Goal: Task Accomplishment & Management: Manage account settings

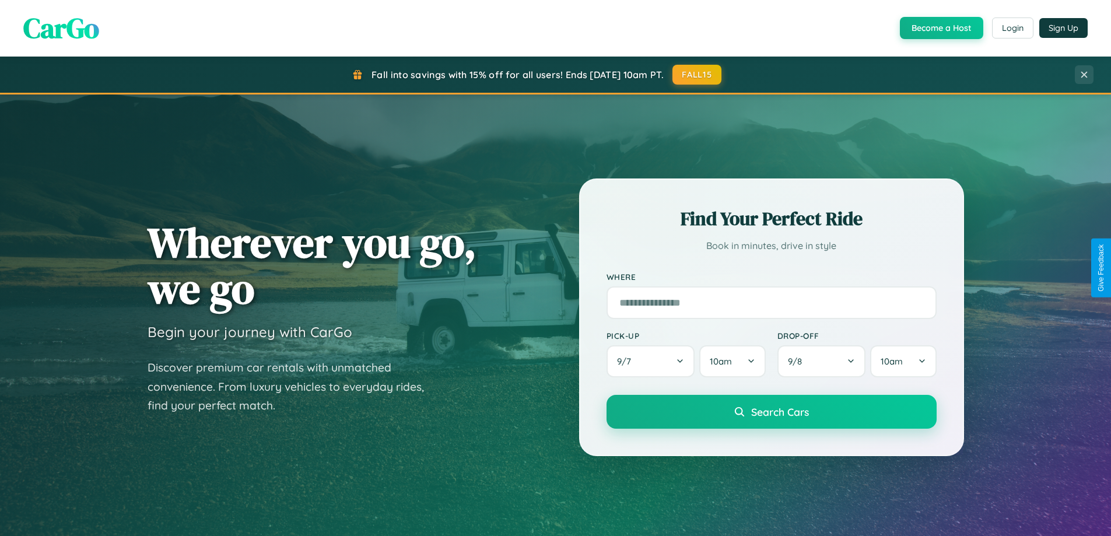
scroll to position [2243, 0]
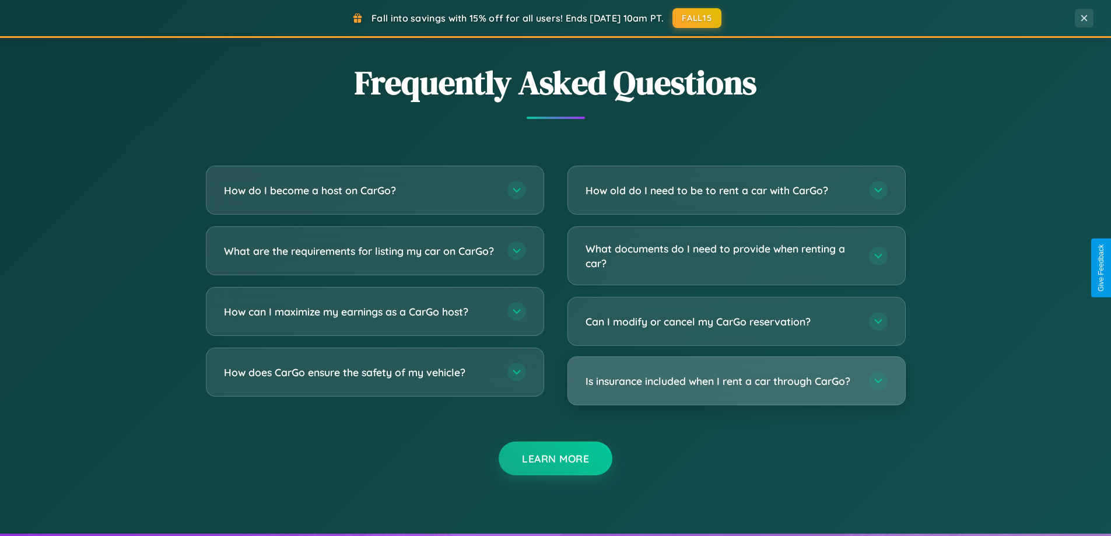
click at [736, 381] on h3 "Is insurance included when I rent a car through CarGo?" at bounding box center [721, 381] width 272 height 15
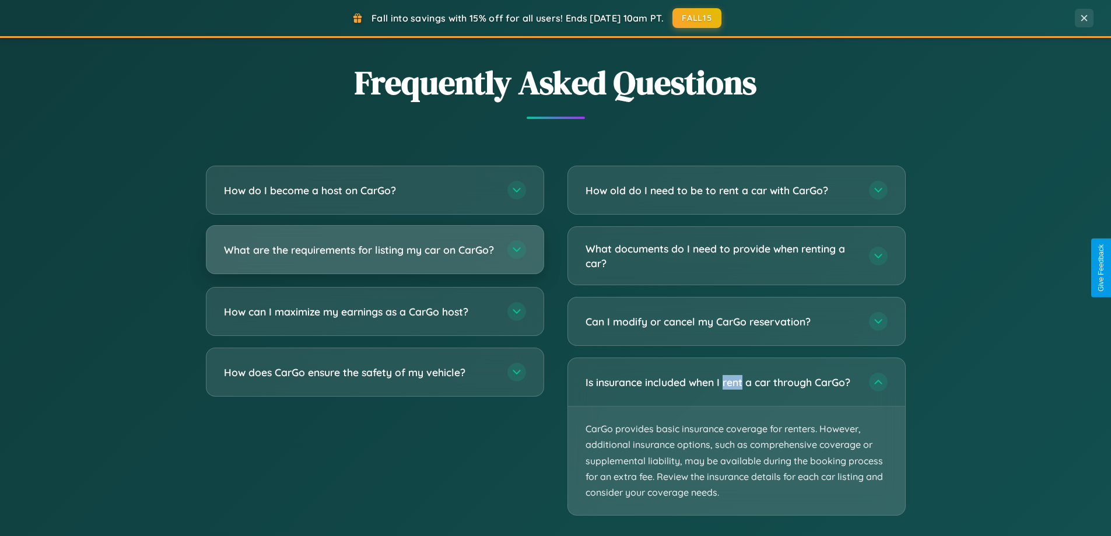
click at [374, 255] on h3 "What are the requirements for listing my car on CarGo?" at bounding box center [360, 250] width 272 height 15
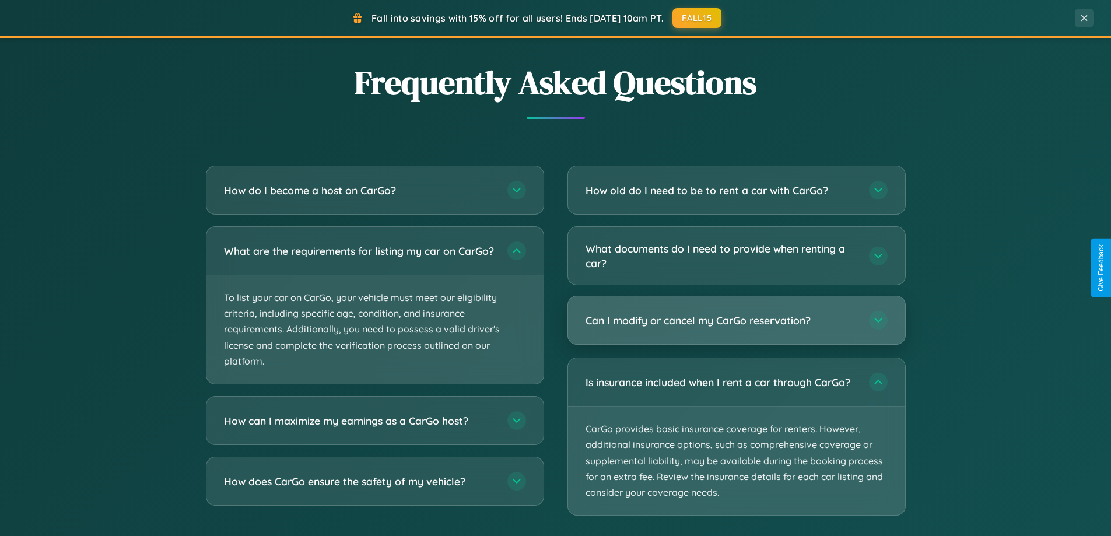
click at [736, 321] on h3 "Can I modify or cancel my CarGo reservation?" at bounding box center [721, 320] width 272 height 15
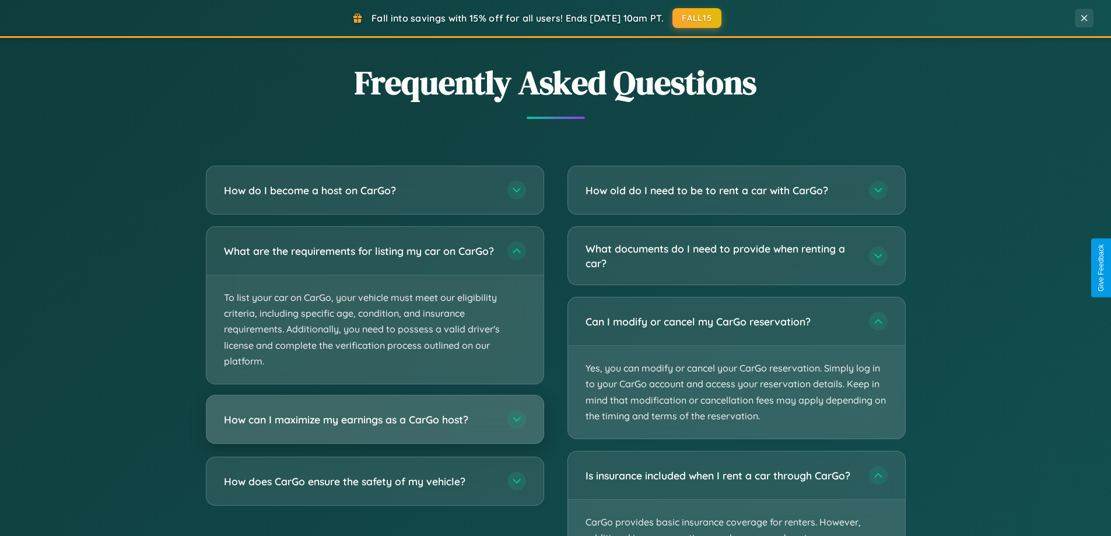
click at [374, 427] on h3 "How can I maximize my earnings as a CarGo host?" at bounding box center [360, 419] width 272 height 15
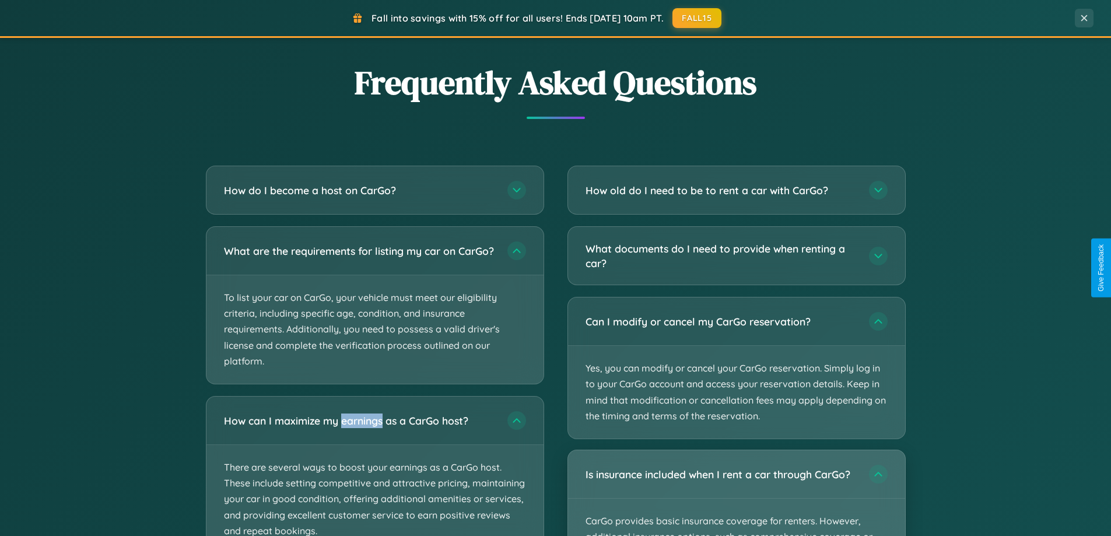
click at [736, 493] on div "Is insurance included when I rent a car through CarGo?" at bounding box center [736, 474] width 337 height 48
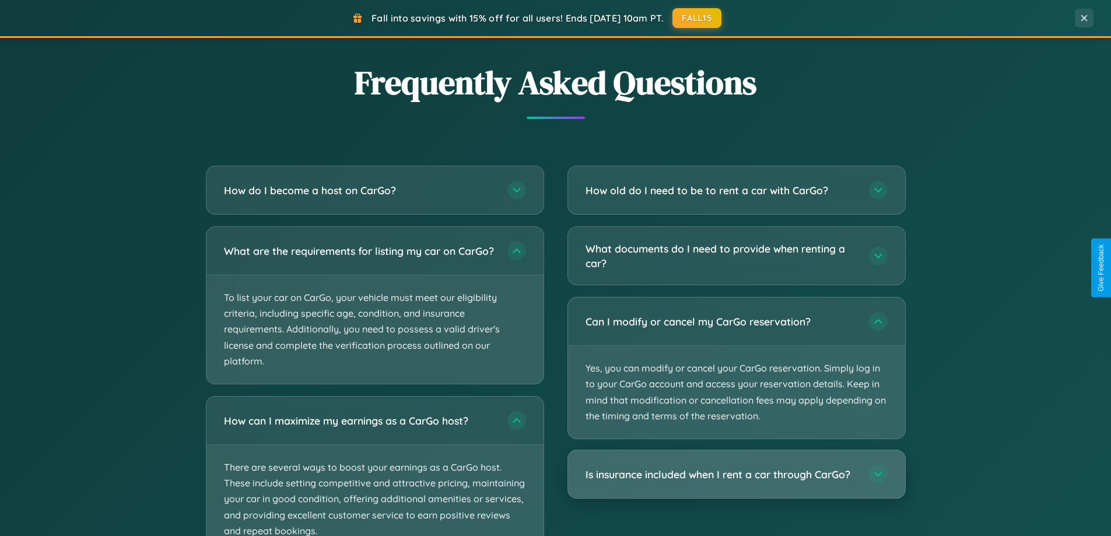
click at [736, 474] on h3 "Is insurance included when I rent a car through CarGo?" at bounding box center [721, 474] width 272 height 15
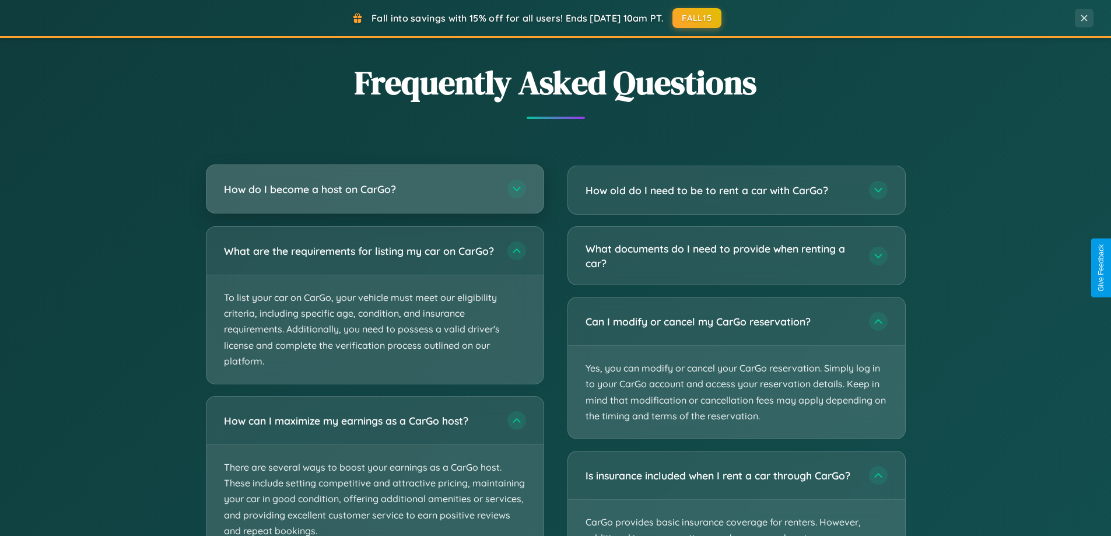
click at [374, 189] on h3 "How do I become a host on CarGo?" at bounding box center [360, 189] width 272 height 15
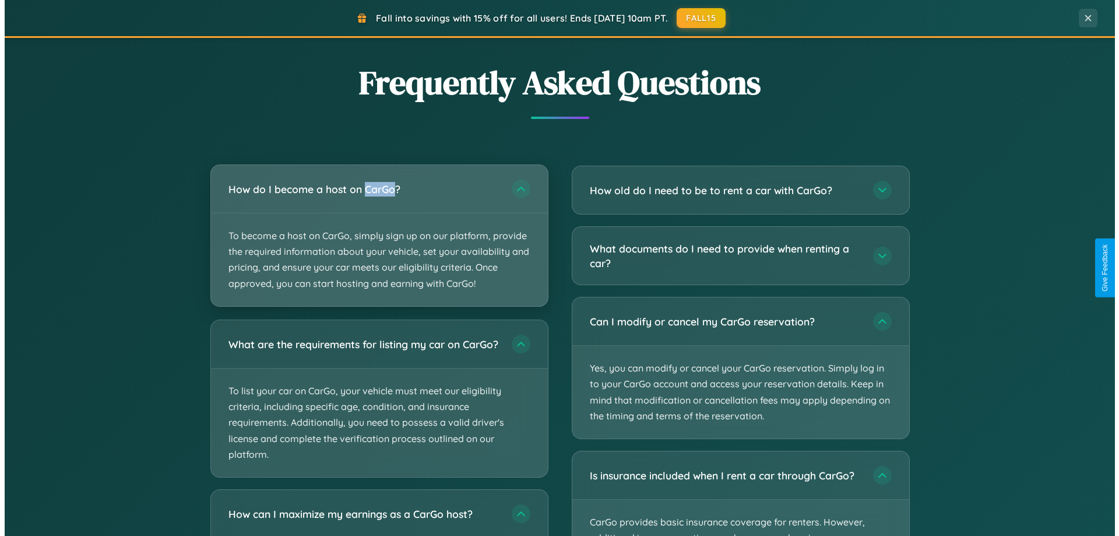
scroll to position [0, 0]
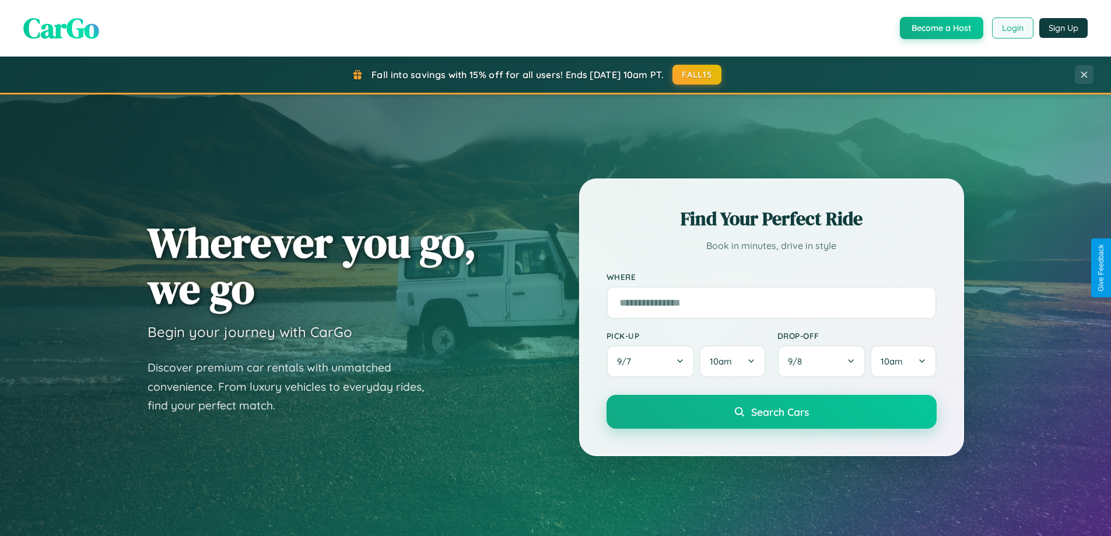
click at [1012, 28] on button "Login" at bounding box center [1012, 27] width 41 height 21
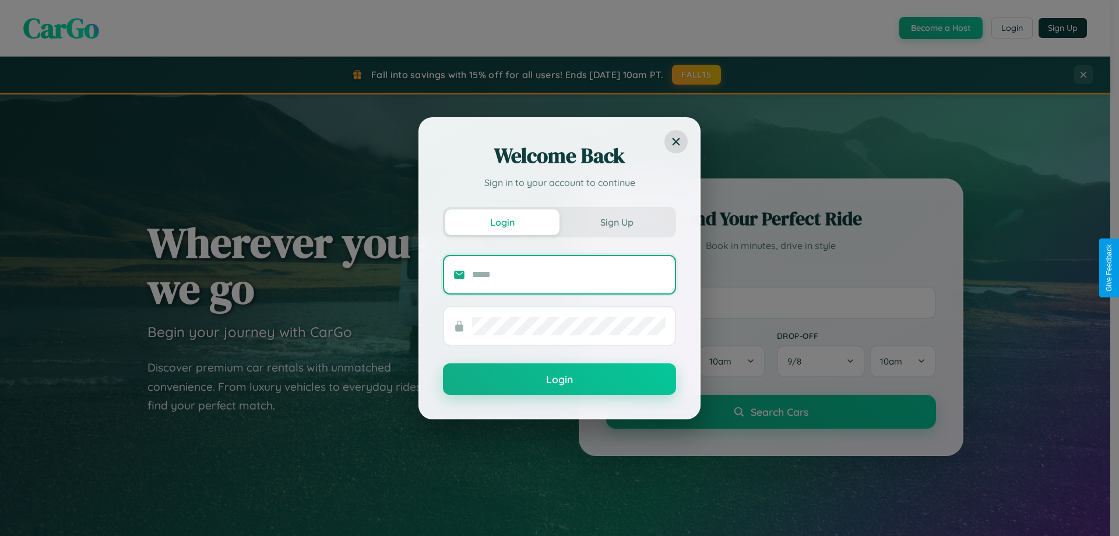
click at [569, 274] on input "text" at bounding box center [569, 274] width 194 height 19
type input "**********"
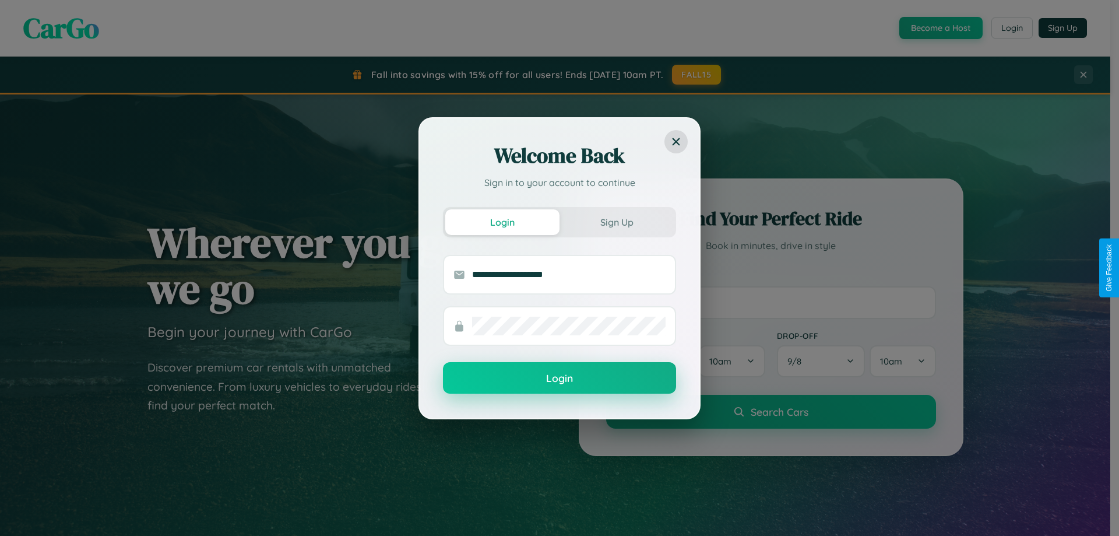
click at [560, 378] on button "Login" at bounding box center [559, 377] width 233 height 31
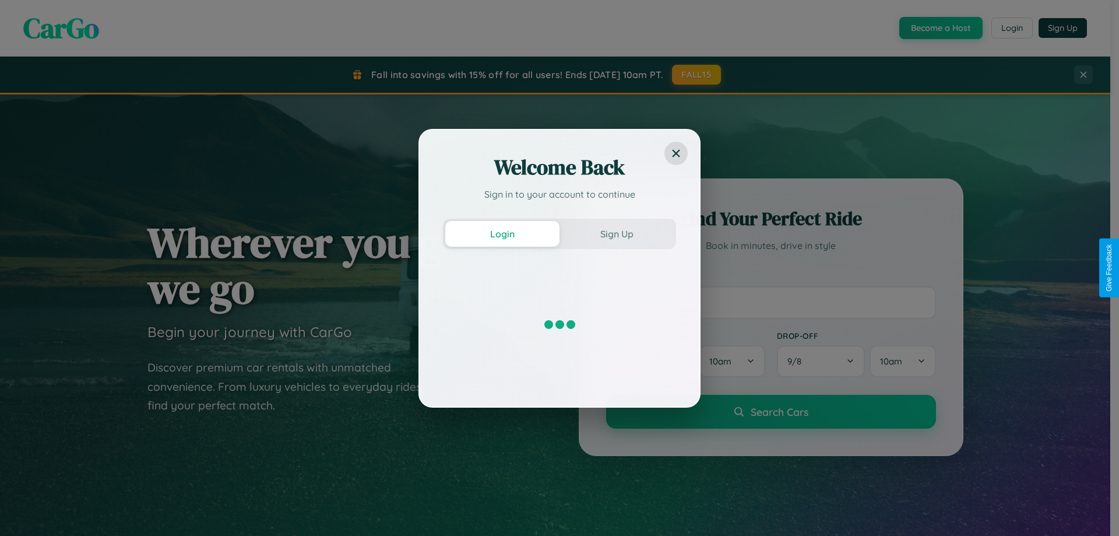
click at [940, 28] on div "Welcome Back Sign in to your account to continue Login Sign Up" at bounding box center [559, 268] width 1119 height 536
click at [617, 233] on button "Sign Up" at bounding box center [617, 234] width 114 height 26
